Goal: Information Seeking & Learning: Check status

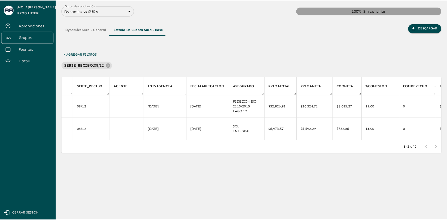
scroll to position [0, 899]
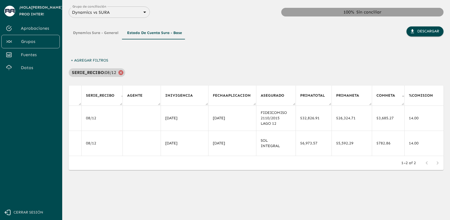
click at [121, 73] on icon at bounding box center [121, 73] width 6 height 6
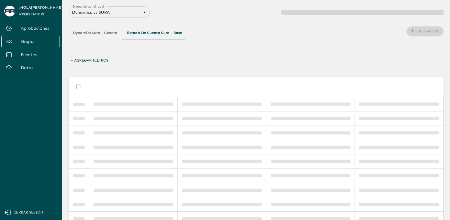
scroll to position [0, 0]
click at [22, 214] on span "Cerrar sesión" at bounding box center [29, 212] width 30 height 7
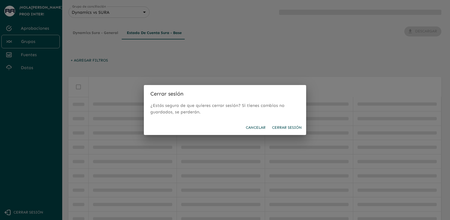
click at [282, 128] on button "Cerrar sesión" at bounding box center [287, 128] width 34 height 10
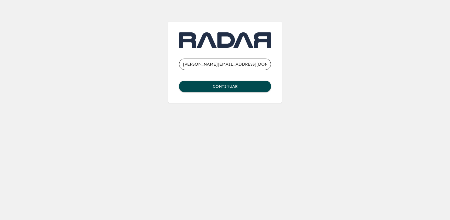
type input "[PERSON_NAME][EMAIL_ADDRESS][DOMAIN_NAME]"
click button "Continuar" at bounding box center [225, 86] width 92 height 11
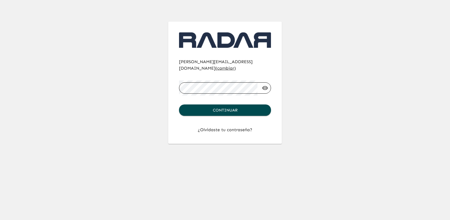
click at [179, 105] on button "Continuar" at bounding box center [225, 110] width 92 height 11
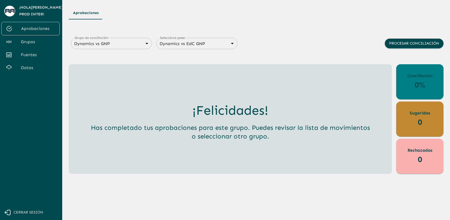
click at [33, 38] on link "Grupos" at bounding box center [30, 41] width 58 height 13
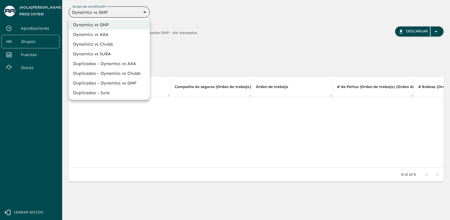
click at [120, 10] on body "Se están procesando los movimientos. Algunas acciones permanecerán deshabilitad…" at bounding box center [225, 110] width 450 height 220
click at [115, 57] on li "Dynamics vs SURA" at bounding box center [109, 54] width 81 height 10
type input "68d558db3b2e539d2514dabf"
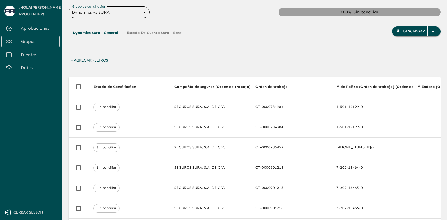
click at [93, 62] on button "+ Agregar Filtros" at bounding box center [90, 61] width 42 height 10
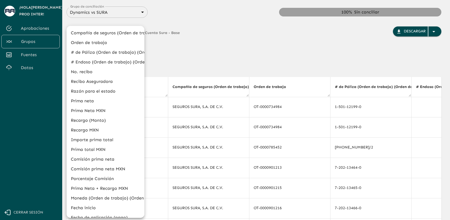
click at [101, 54] on li "# de Póliza (Orden de trabajo) (Orden de trabajo)" at bounding box center [105, 53] width 78 height 10
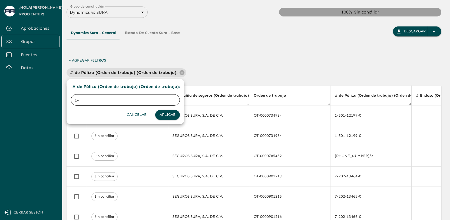
type input "1-|"
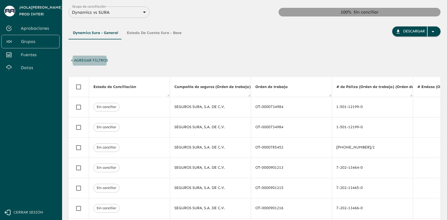
click at [90, 62] on button "+ Agregar Filtros" at bounding box center [90, 61] width 42 height 10
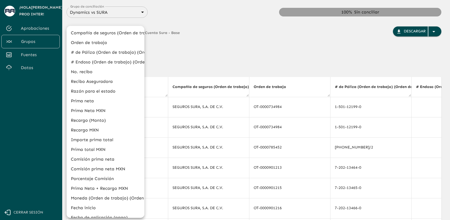
click at [199, 50] on div at bounding box center [225, 110] width 450 height 220
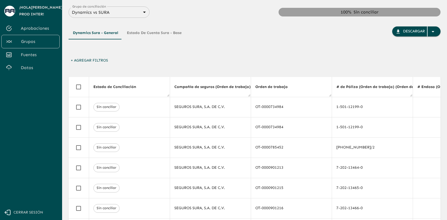
click at [147, 33] on button "Estado de Cuenta Sura - Base" at bounding box center [154, 32] width 63 height 13
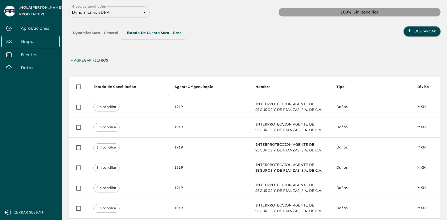
click at [102, 55] on div "Dynamics Sura - General Estado de Cuenta Sura - Base" at bounding box center [128, 40] width 118 height 29
click at [96, 69] on div "Dynamics Sura - General Estado de Cuenta Sura - Base Descargar + Agregar Filtro…" at bounding box center [255, 161] width 372 height 286
click at [102, 62] on button "+ Agregar Filtros" at bounding box center [90, 61] width 42 height 10
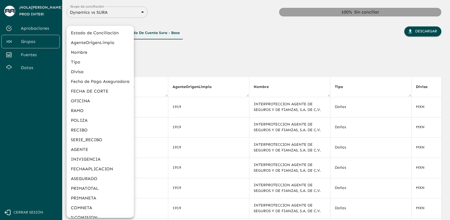
scroll to position [133, 0]
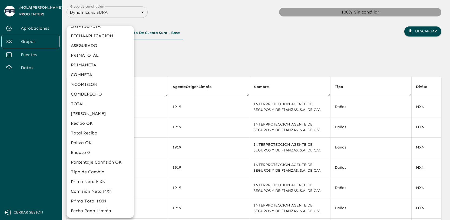
click at [104, 116] on li "[PERSON_NAME]" at bounding box center [99, 114] width 67 height 10
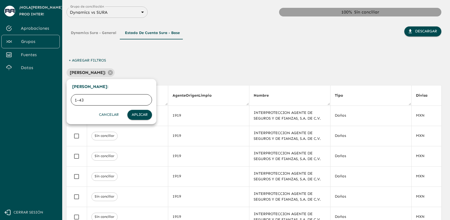
type input "1-430"
click button "Aplicar" at bounding box center [139, 115] width 25 height 10
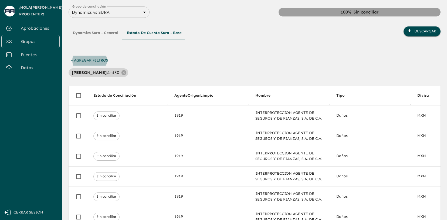
click at [108, 72] on p "1-430" at bounding box center [114, 72] width 12 height 6
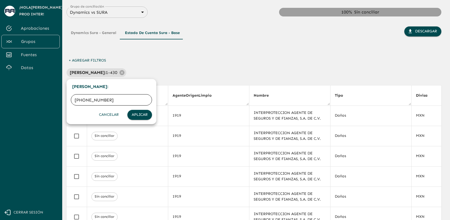
type input "[PHONE_NUMBER]"
click button "Aplicar" at bounding box center [139, 115] width 25 height 10
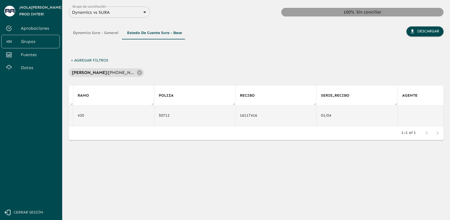
scroll to position [0, 665]
click at [171, 116] on icon "Copiar" at bounding box center [172, 115] width 5 height 5
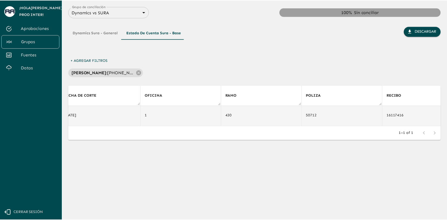
scroll to position [0, 520]
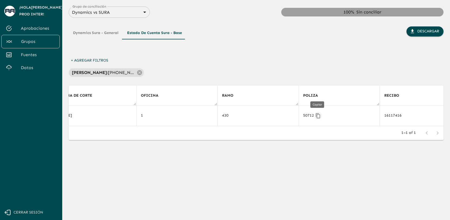
click at [318, 116] on icon "Copiar" at bounding box center [317, 115] width 5 height 5
click at [108, 38] on button "Dynamics Sura - General" at bounding box center [96, 32] width 54 height 13
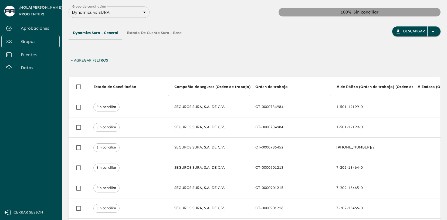
click at [104, 63] on button "+ Agregar Filtros" at bounding box center [90, 61] width 42 height 10
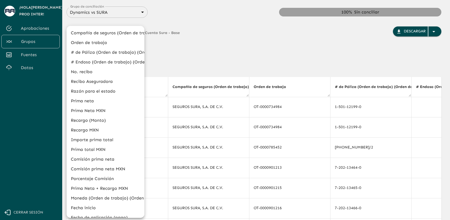
scroll to position [19, 0]
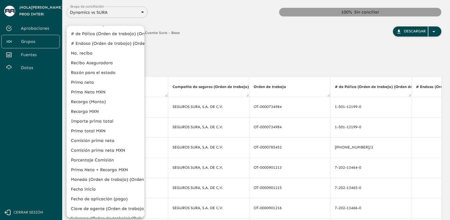
click at [111, 35] on li "# de Póliza (Orden de trabajo) (Orden de trabajo)" at bounding box center [105, 34] width 78 height 10
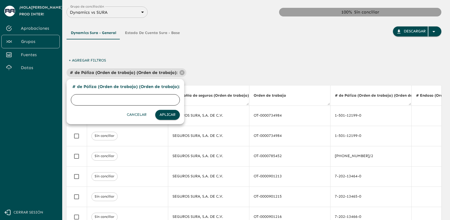
paste input "50712"
type input "50712"
click button "Aplicar" at bounding box center [167, 115] width 25 height 10
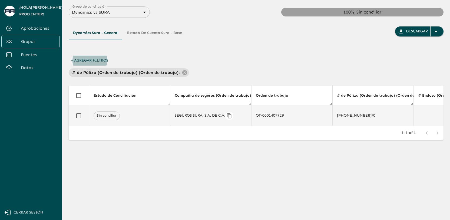
scroll to position [0, 16]
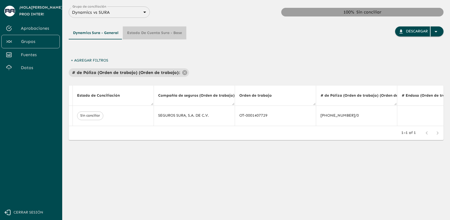
click at [160, 33] on button "Estado de Cuenta Sura - Base" at bounding box center [154, 32] width 63 height 13
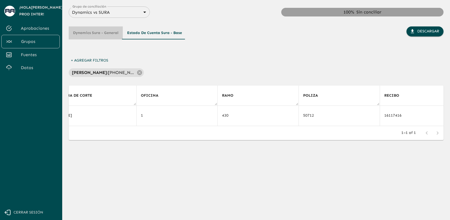
click at [111, 34] on button "Dynamics Sura - General" at bounding box center [96, 32] width 54 height 13
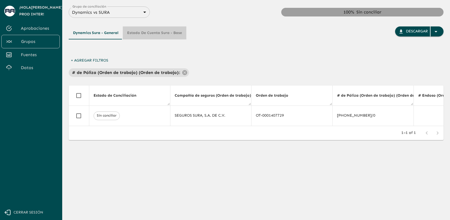
click at [165, 36] on button "Estado de Cuenta Sura - Base" at bounding box center [154, 32] width 63 height 13
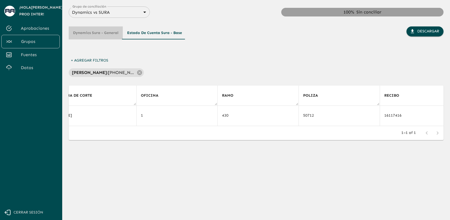
click at [105, 31] on button "Dynamics Sura - General" at bounding box center [96, 32] width 54 height 13
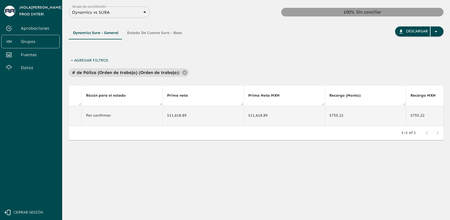
scroll to position [0, 577]
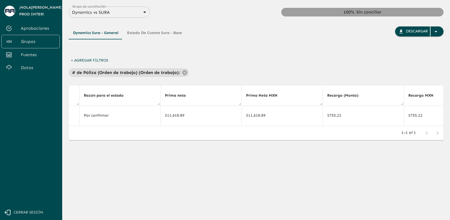
click at [161, 34] on button "Estado de Cuenta Sura - Base" at bounding box center [154, 32] width 63 height 13
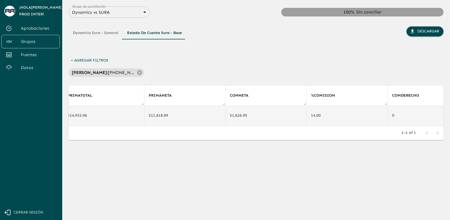
scroll to position [0, 1322]
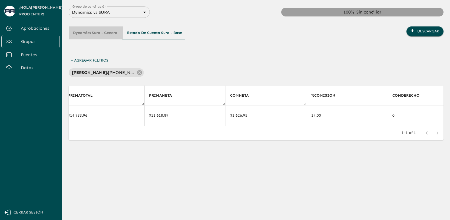
click at [104, 35] on button "Dynamics Sura - General" at bounding box center [96, 32] width 54 height 13
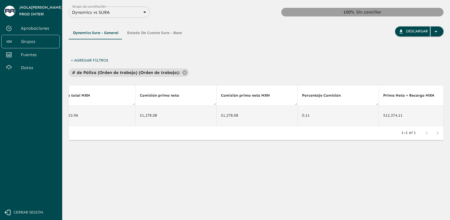
scroll to position [0, 1088]
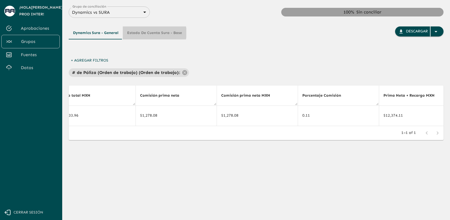
click at [151, 33] on button "Estado de Cuenta Sura - Base" at bounding box center [154, 32] width 63 height 13
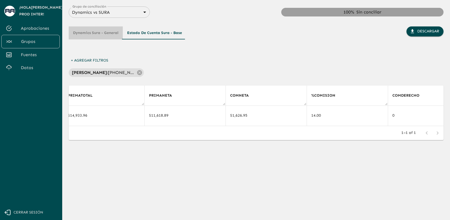
click at [108, 34] on button "Dynamics Sura - General" at bounding box center [96, 32] width 54 height 13
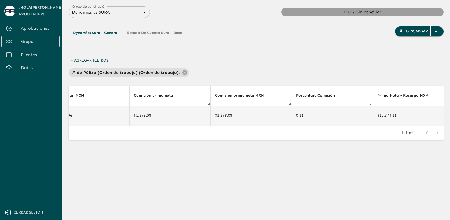
scroll to position [0, 1116]
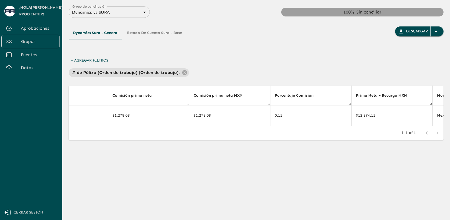
click at [152, 32] on button "Estado de Cuenta Sura - Base" at bounding box center [154, 32] width 63 height 13
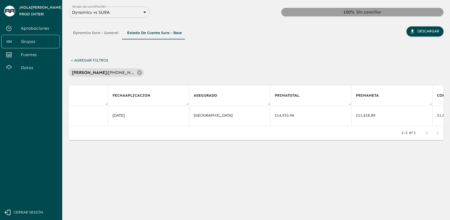
scroll to position [0, 1322]
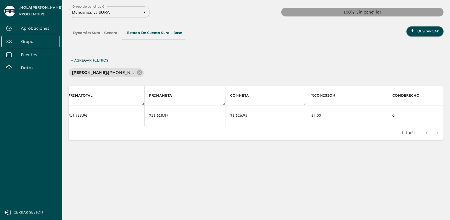
click at [103, 33] on button "Dynamics Sura - General" at bounding box center [96, 32] width 54 height 13
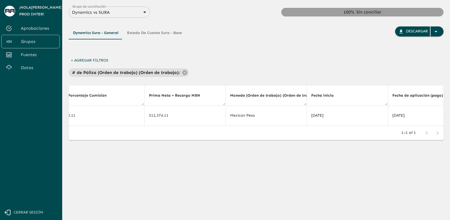
scroll to position [0, 1116]
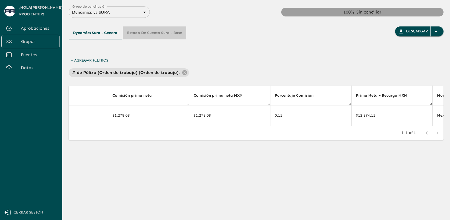
click at [153, 32] on button "Estado de Cuenta Sura - Base" at bounding box center [154, 32] width 63 height 13
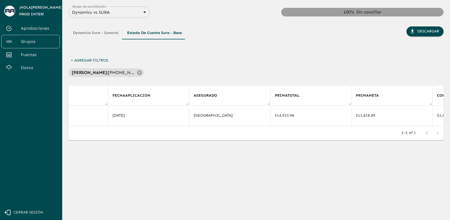
scroll to position [0, 1322]
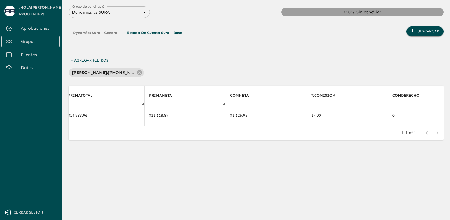
click at [112, 34] on button "Dynamics Sura - General" at bounding box center [96, 32] width 54 height 13
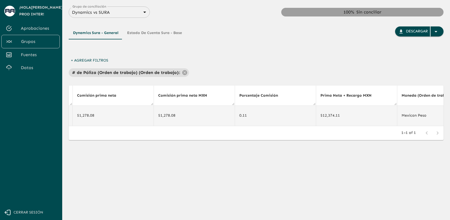
scroll to position [0, 1152]
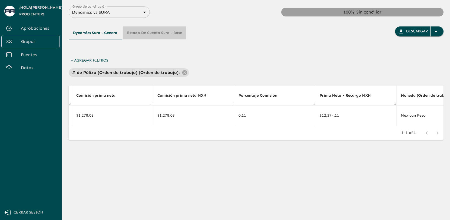
click at [168, 34] on button "Estado de Cuenta Sura - Base" at bounding box center [154, 32] width 63 height 13
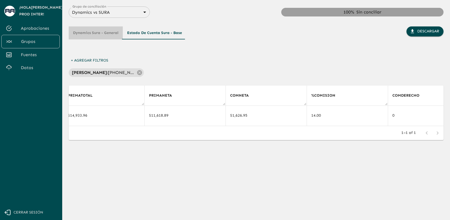
click at [108, 34] on button "Dynamics Sura - General" at bounding box center [96, 32] width 54 height 13
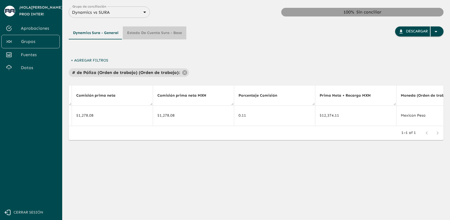
click at [166, 35] on button "Estado de Cuenta Sura - Base" at bounding box center [154, 32] width 63 height 13
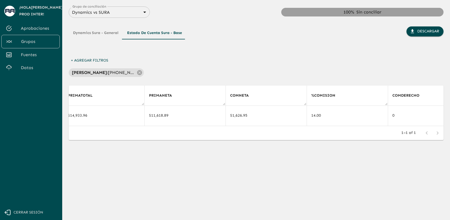
click at [106, 34] on button "Dynamics Sura - General" at bounding box center [96, 32] width 54 height 13
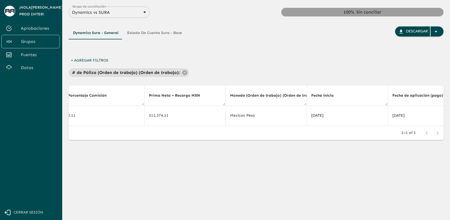
scroll to position [0, 1152]
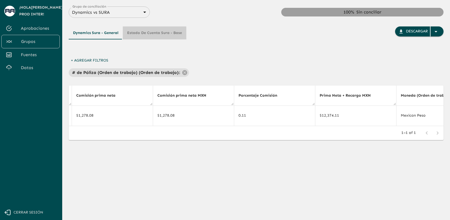
click at [138, 35] on button "Estado de Cuenta Sura - Base" at bounding box center [154, 32] width 63 height 13
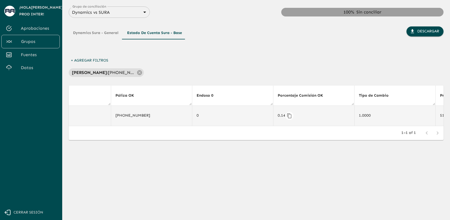
scroll to position [0, 2006]
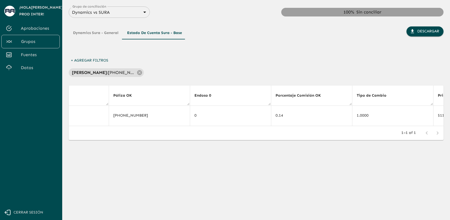
click at [107, 35] on button "Dynamics Sura - General" at bounding box center [96, 32] width 54 height 13
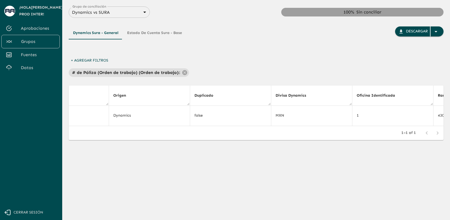
scroll to position [0, 1152]
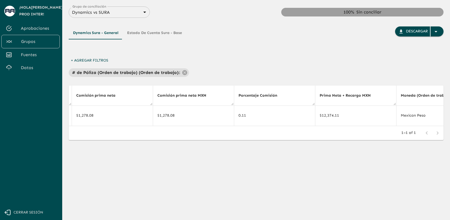
click at [163, 35] on button "Estado de Cuenta Sura - Base" at bounding box center [154, 32] width 63 height 13
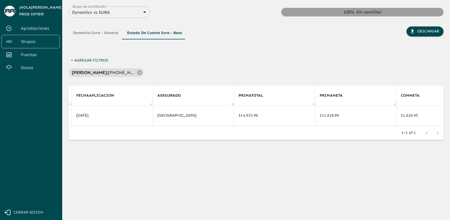
scroll to position [0, 2006]
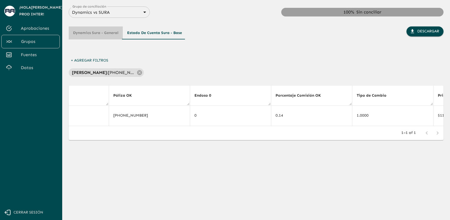
click at [110, 34] on button "Dynamics Sura - General" at bounding box center [96, 32] width 54 height 13
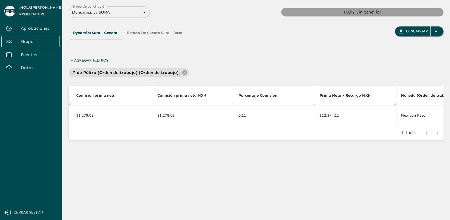
click at [145, 38] on button "Estado de Cuenta Sura - Base" at bounding box center [154, 32] width 63 height 13
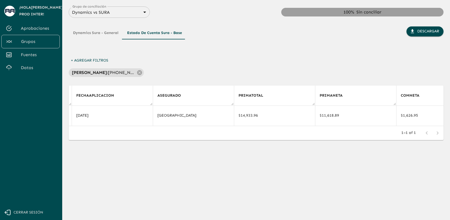
scroll to position [0, 2006]
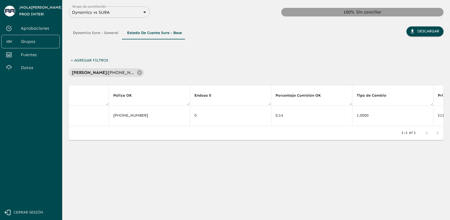
click at [98, 37] on button "Dynamics Sura - General" at bounding box center [96, 32] width 54 height 13
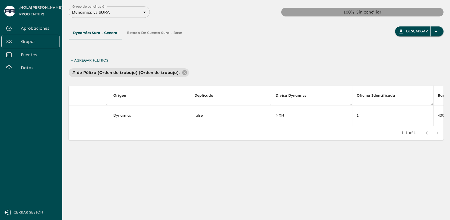
scroll to position [0, 1152]
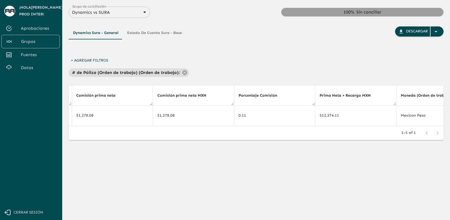
click at [221, 56] on div "+ Agregar Filtros # de Póliza (Orden de trabajo) (Orden de trabajo) : 50712" at bounding box center [256, 66] width 374 height 21
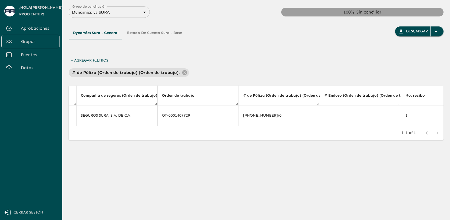
scroll to position [0, 2276]
click at [145, 32] on button "Estado de Cuenta Sura - Base" at bounding box center [154, 32] width 63 height 13
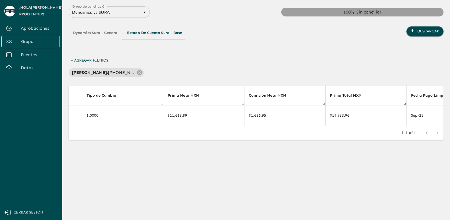
scroll to position [0, 2006]
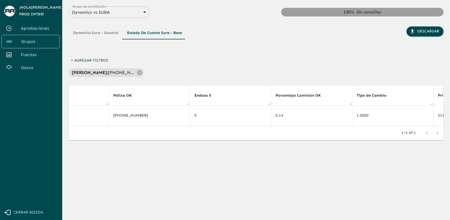
click at [108, 36] on button "Dynamics Sura - General" at bounding box center [96, 32] width 54 height 13
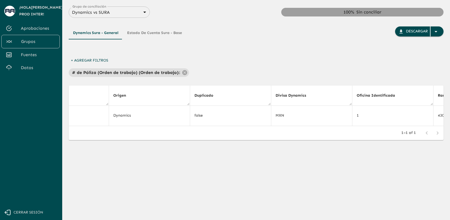
scroll to position [0, 2276]
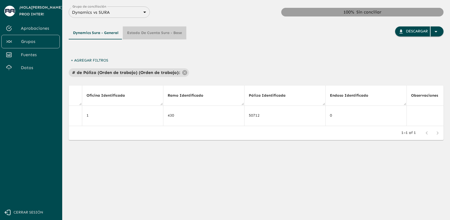
click at [174, 33] on button "Estado de Cuenta Sura - Base" at bounding box center [154, 32] width 63 height 13
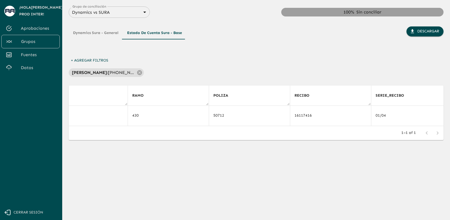
scroll to position [0, 609]
click at [109, 36] on button "Dynamics Sura - General" at bounding box center [96, 32] width 54 height 13
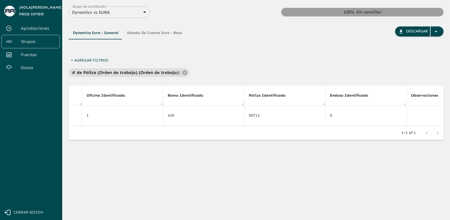
click at [238, 55] on div "Dynamics Sura - General Estado de Cuenta Sura - Base Descargar" at bounding box center [256, 40] width 374 height 29
click at [179, 31] on button "Estado de Cuenta Sura - Base" at bounding box center [154, 32] width 63 height 13
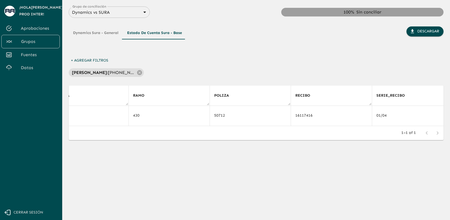
scroll to position [0, 412]
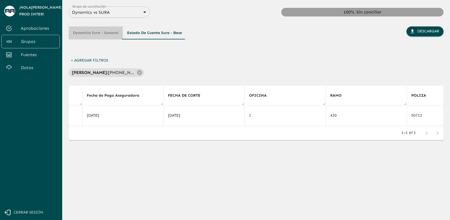
click at [105, 38] on button "Dynamics Sura - General" at bounding box center [96, 32] width 54 height 13
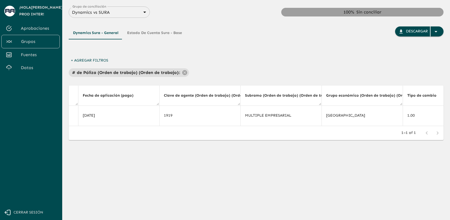
scroll to position [0, 2195]
click at [174, 33] on button "Estado de Cuenta Sura - Base" at bounding box center [154, 32] width 63 height 13
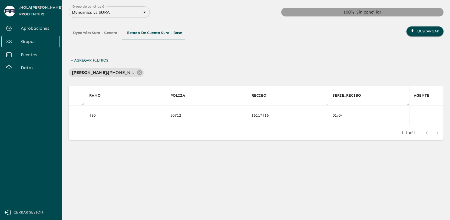
scroll to position [0, 1708]
click at [106, 29] on button "Dynamics Sura - General" at bounding box center [96, 32] width 54 height 13
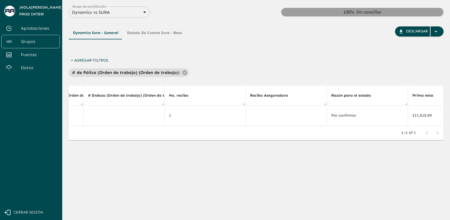
scroll to position [0, 2029]
click at [158, 24] on div "Dynamics Sura - General Estado de Cuenta Sura - Base Descargar" at bounding box center [256, 37] width 374 height 38
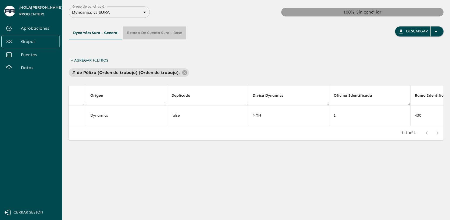
click at [156, 32] on button "Estado de Cuenta Sura - Base" at bounding box center [154, 32] width 63 height 13
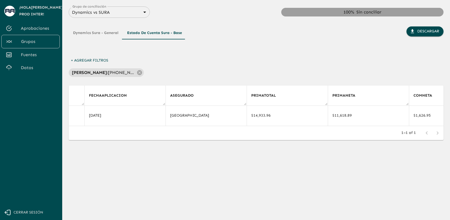
scroll to position [0, 2194]
click at [114, 33] on button "Dynamics Sura - General" at bounding box center [96, 32] width 54 height 13
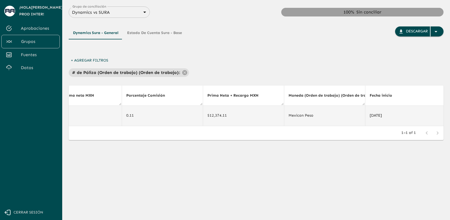
scroll to position [0, 1263]
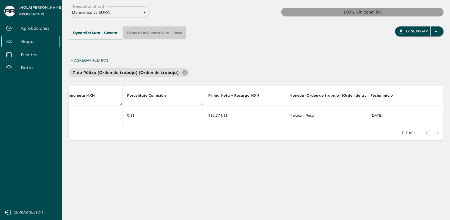
click at [170, 35] on button "Estado de Cuenta Sura - Base" at bounding box center [154, 32] width 63 height 13
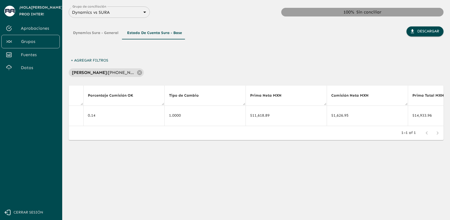
click at [110, 31] on button "Dynamics Sura - General" at bounding box center [96, 32] width 54 height 13
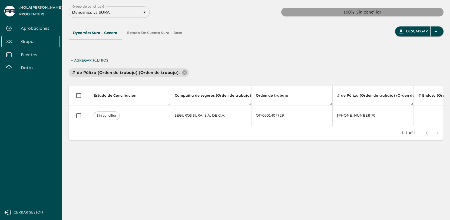
click at [250, 77] on div "Dynamics Sura - General Estado de Cuenta Sura - Base Descargar + Agregar Filtro…" at bounding box center [256, 91] width 374 height 146
click at [169, 32] on button "Estado de Cuenta Sura - Base" at bounding box center [154, 32] width 63 height 13
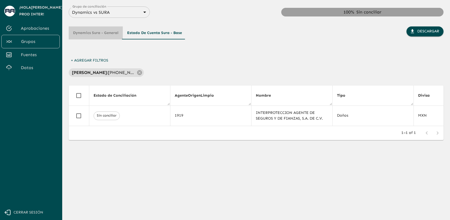
click at [111, 32] on button "Dynamics Sura - General" at bounding box center [96, 32] width 54 height 13
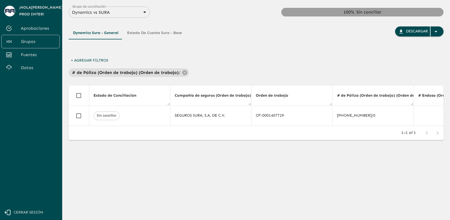
click at [173, 37] on button "Estado de Cuenta Sura - Base" at bounding box center [154, 32] width 63 height 13
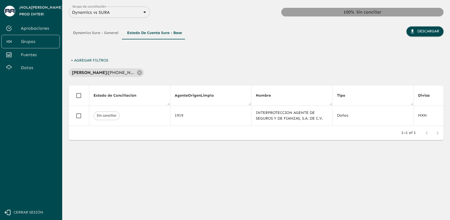
click at [111, 28] on button "Dynamics Sura - General" at bounding box center [96, 32] width 54 height 13
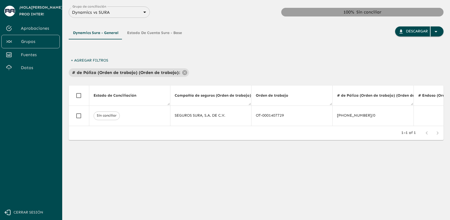
click at [160, 31] on button "Estado de Cuenta Sura - Base" at bounding box center [154, 32] width 63 height 13
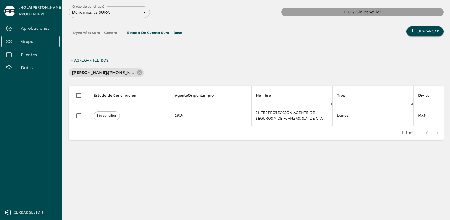
click at [111, 32] on button "Dynamics Sura - General" at bounding box center [96, 32] width 54 height 13
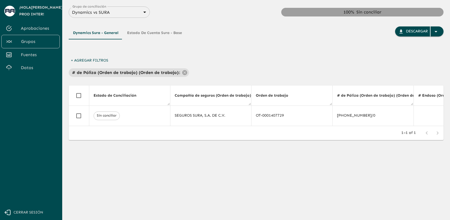
scroll to position [0, 2275]
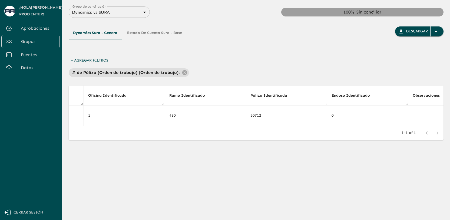
click at [168, 35] on button "Estado de Cuenta Sura - Base" at bounding box center [154, 32] width 63 height 13
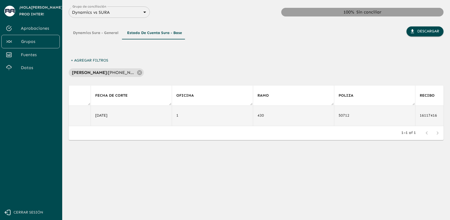
scroll to position [0, 488]
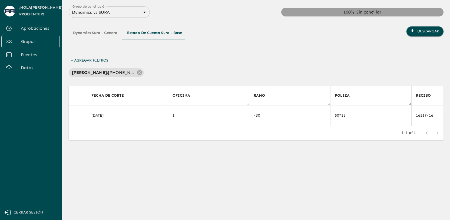
click at [314, 63] on div "+ Agregar Filtros Llave SURA : [PHONE_NUMBER]" at bounding box center [256, 66] width 374 height 21
click at [180, 66] on div "+ Agregar Filtros Llave SURA : [PHONE_NUMBER]" at bounding box center [256, 66] width 374 height 21
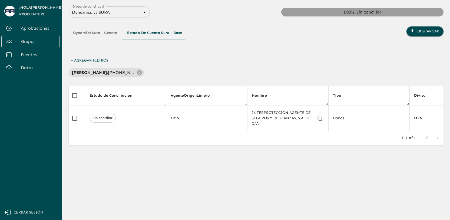
scroll to position [0, 0]
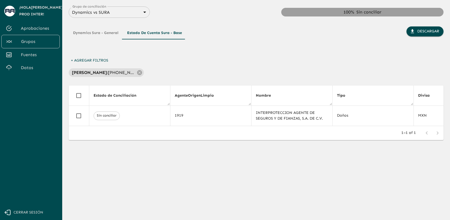
click at [192, 51] on div "Dynamics Sura - General Estado de Cuenta Sura - Base Descargar" at bounding box center [256, 40] width 374 height 29
click at [45, 25] on span "Aprobaciones" at bounding box center [38, 28] width 35 height 6
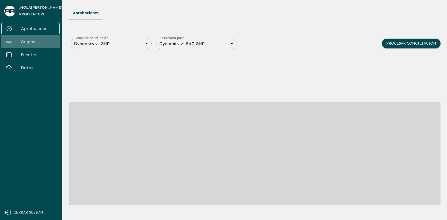
click at [39, 44] on span "Grupos" at bounding box center [38, 42] width 35 height 6
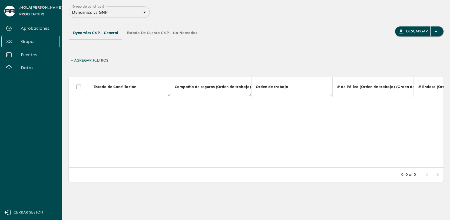
click at [104, 5] on label "Grupo de conciliación" at bounding box center [89, 6] width 34 height 5
click at [103, 13] on body "Se están procesando los movimientos. Algunas acciones permanecerán deshabilitad…" at bounding box center [225, 110] width 450 height 220
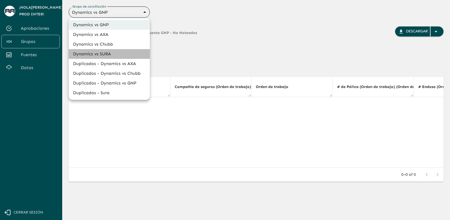
click at [108, 52] on li "Dynamics vs SURA" at bounding box center [109, 54] width 81 height 10
type input "68d558db3b2e539d2514dabf"
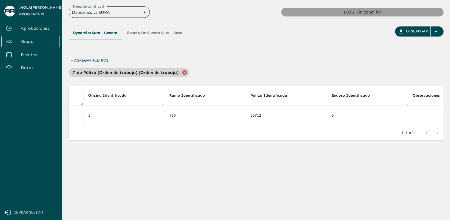
click at [184, 74] on icon at bounding box center [184, 72] width 5 height 5
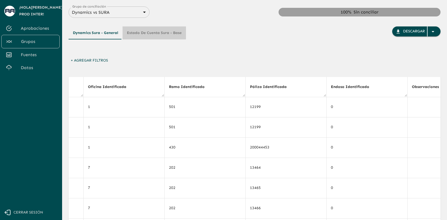
click at [140, 30] on button "Estado de Cuenta Sura - Base" at bounding box center [154, 32] width 63 height 13
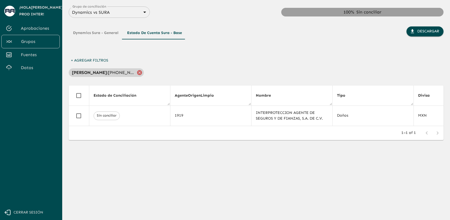
click at [137, 72] on icon at bounding box center [139, 72] width 5 height 5
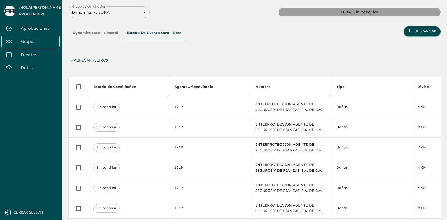
click at [41, 25] on span "Aprobaciones" at bounding box center [38, 28] width 35 height 6
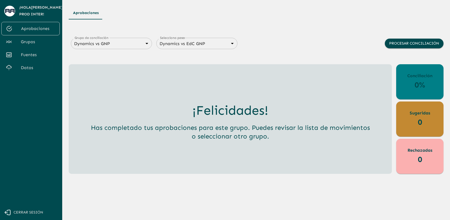
click at [210, 8] on div "Aprobaciones" at bounding box center [256, 12] width 374 height 13
click at [318, 19] on div "Aprobaciones" at bounding box center [256, 12] width 374 height 13
click at [309, 55] on div "Grupo de conciliación Dynamics vs GNP 6848843415205559d9cb70b5 Grupo de concili…" at bounding box center [256, 50] width 374 height 29
